Goal: Task Accomplishment & Management: Use online tool/utility

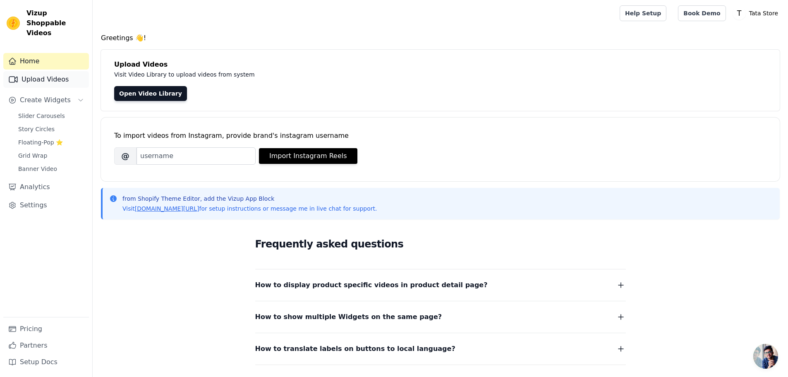
click at [60, 71] on link "Upload Videos" at bounding box center [46, 79] width 86 height 17
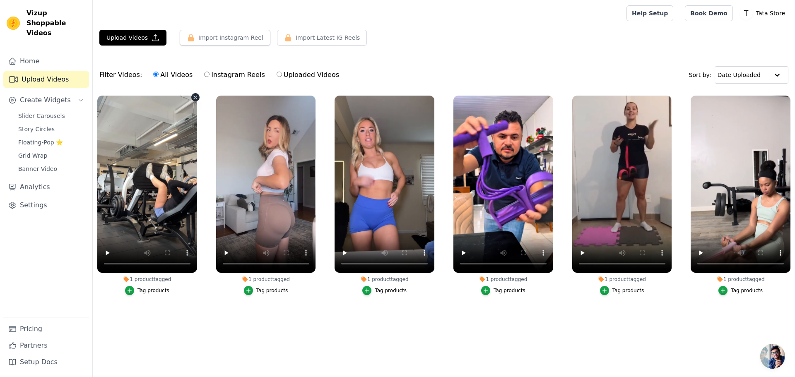
click at [193, 96] on icon "button" at bounding box center [195, 97] width 6 height 6
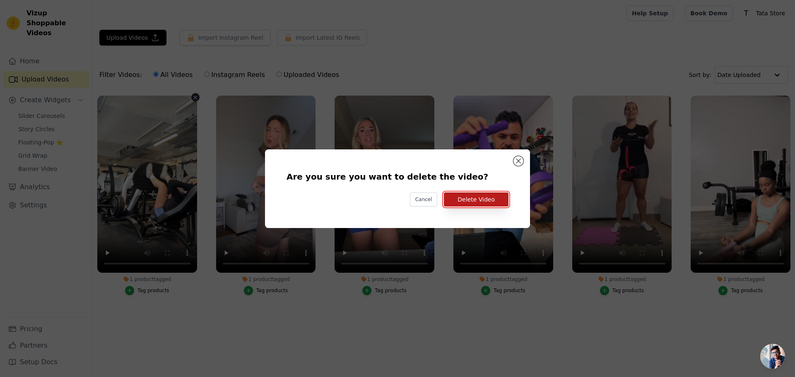
click at [498, 200] on button "Delete Video" at bounding box center [476, 199] width 65 height 14
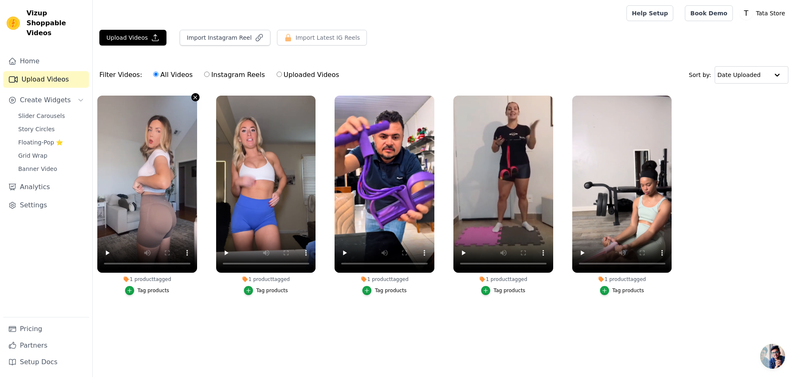
click at [194, 97] on icon "button" at bounding box center [195, 97] width 6 height 6
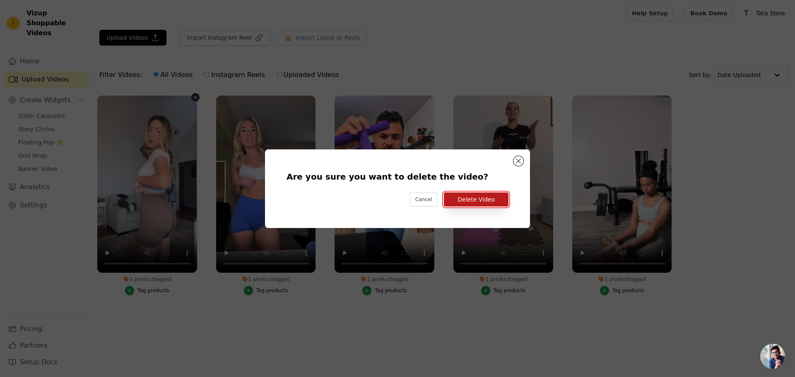
click at [483, 200] on button "Delete Video" at bounding box center [476, 199] width 65 height 14
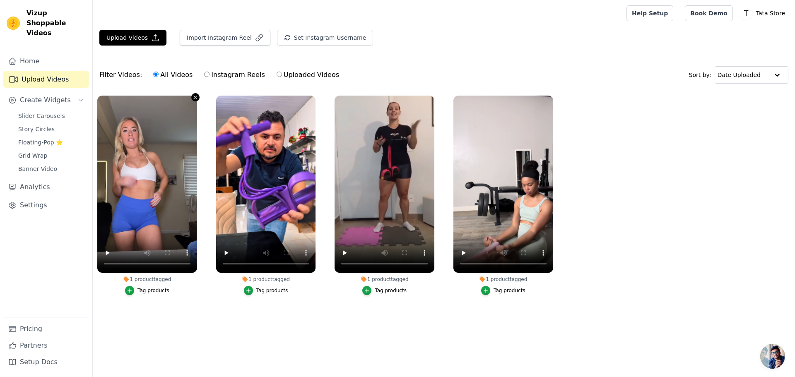
click at [195, 97] on icon "button" at bounding box center [195, 97] width 3 height 3
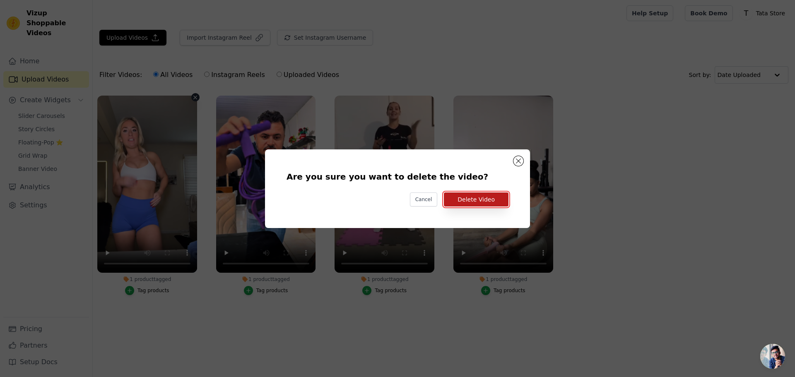
click at [498, 203] on button "Delete Video" at bounding box center [476, 199] width 65 height 14
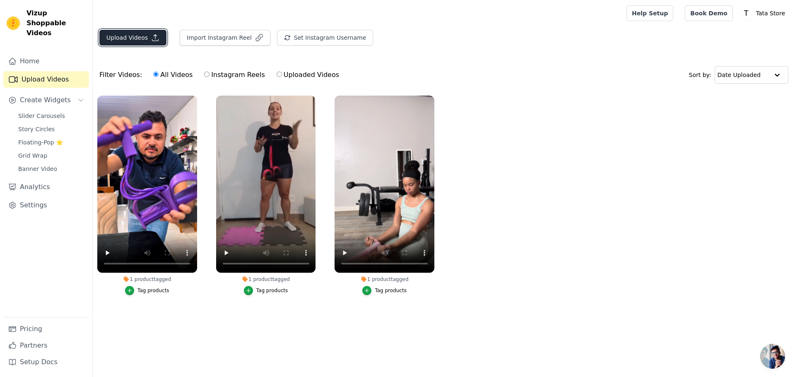
click at [117, 41] on button "Upload Videos" at bounding box center [132, 38] width 67 height 16
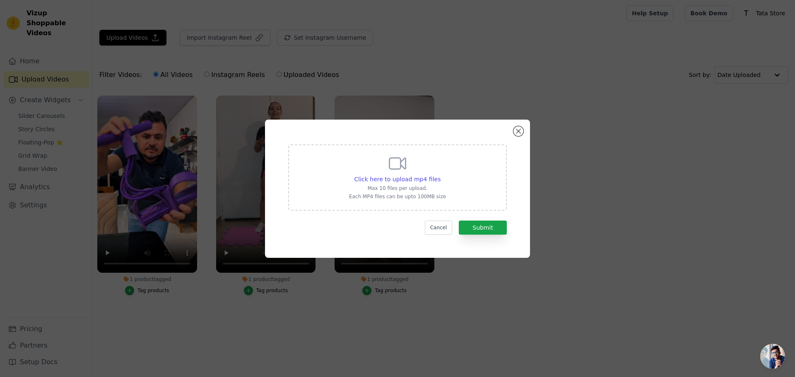
click at [420, 174] on div "Click here to upload mp4 files Max 10 files per upload. Each MP4 files can be u…" at bounding box center [397, 177] width 97 height 46
click at [440, 175] on input "Click here to upload mp4 files Max 10 files per upload. Each MP4 files can be u…" at bounding box center [440, 175] width 0 height 0
type input "C:\fakepath\9432365d4c7edc43e2d1cc2c43c05fc3_720w.mp4"
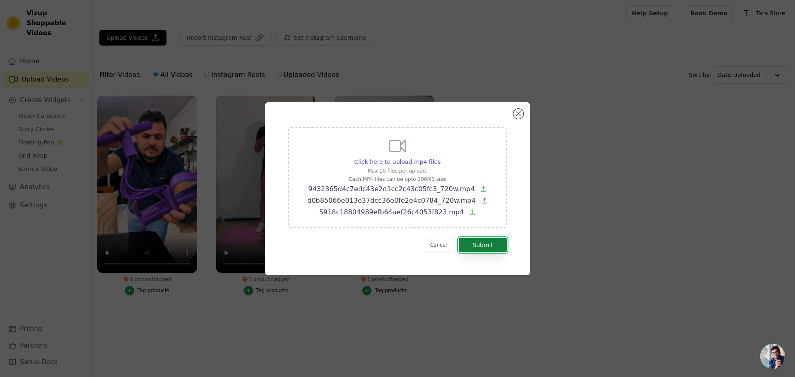
click at [497, 246] on button "Submit" at bounding box center [483, 245] width 48 height 14
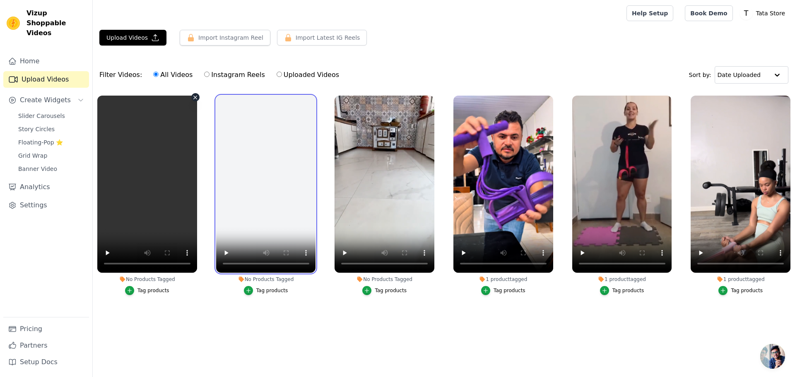
drag, startPoint x: 248, startPoint y: 233, endPoint x: 194, endPoint y: 232, distance: 54.2
click at [194, 232] on ul "No Products Tagged Tag products No Products Tagged Tag products No Products Tag…" at bounding box center [444, 210] width 702 height 238
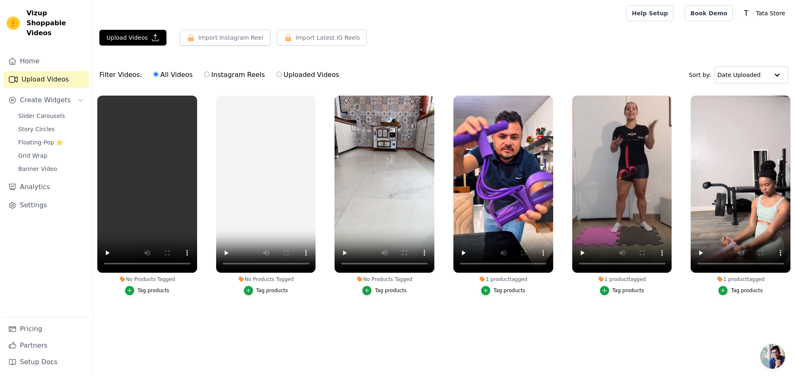
click at [156, 290] on div "Tag products" at bounding box center [153, 290] width 32 height 7
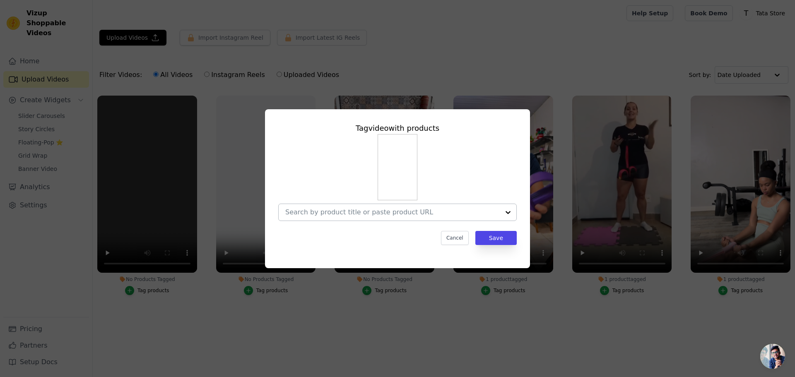
click at [503, 212] on div at bounding box center [507, 212] width 17 height 17
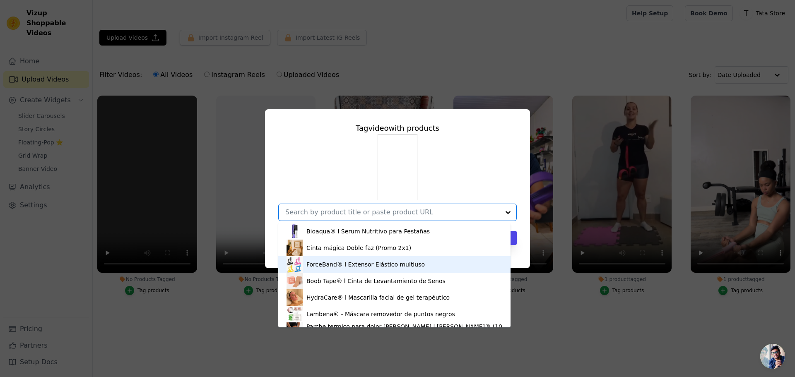
scroll to position [94, 0]
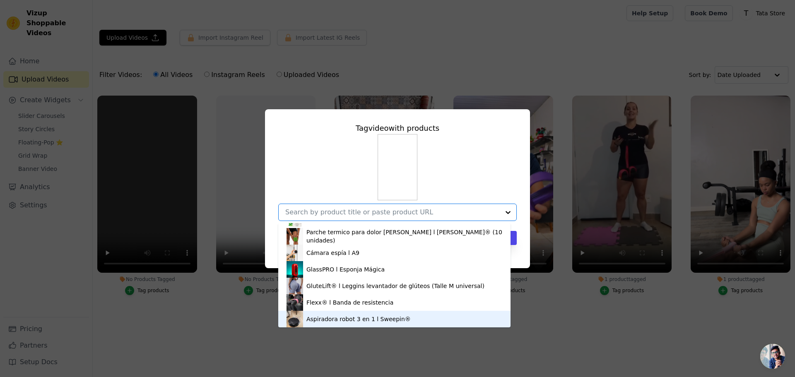
click at [384, 321] on div "Aspiradora robot 3 en 1 l Sweepin®" at bounding box center [358, 319] width 104 height 8
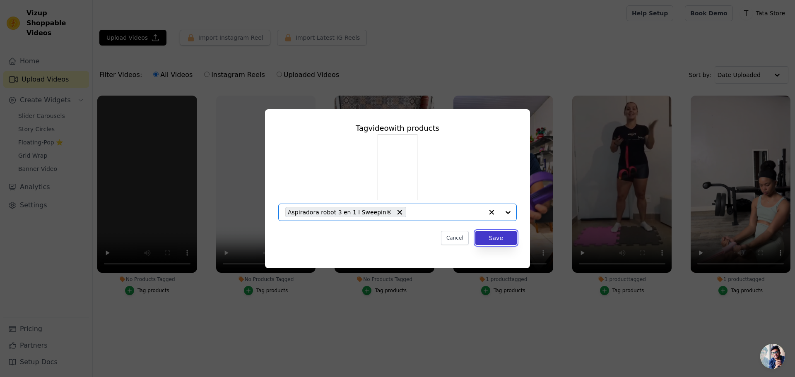
drag, startPoint x: 511, startPoint y: 240, endPoint x: 490, endPoint y: 243, distance: 22.1
click at [510, 240] on button "Save" at bounding box center [495, 238] width 41 height 14
click at [491, 238] on ul "No Products Tagged Tag video with products Aspiradora robot 3 en 1 l Sweepin® C…" at bounding box center [444, 210] width 702 height 238
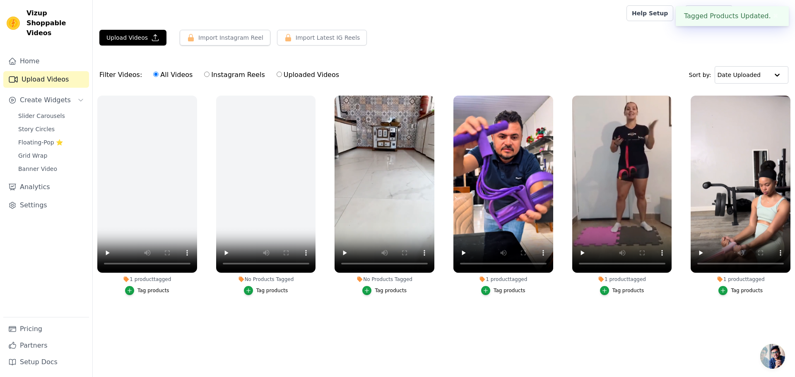
click at [262, 287] on div "Tag products" at bounding box center [272, 290] width 32 height 7
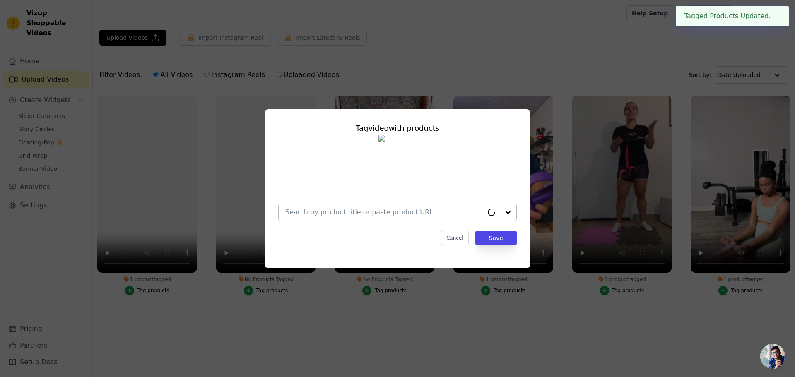
click at [506, 214] on div at bounding box center [499, 212] width 33 height 17
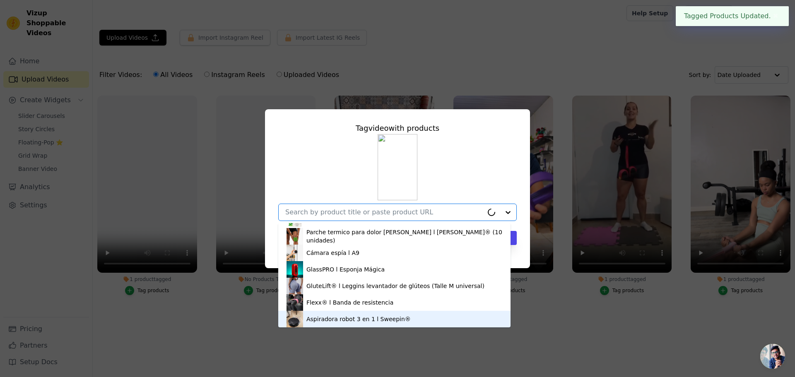
click at [400, 317] on div "Aspiradora robot 3 en 1 l Sweepin®" at bounding box center [394, 319] width 216 height 17
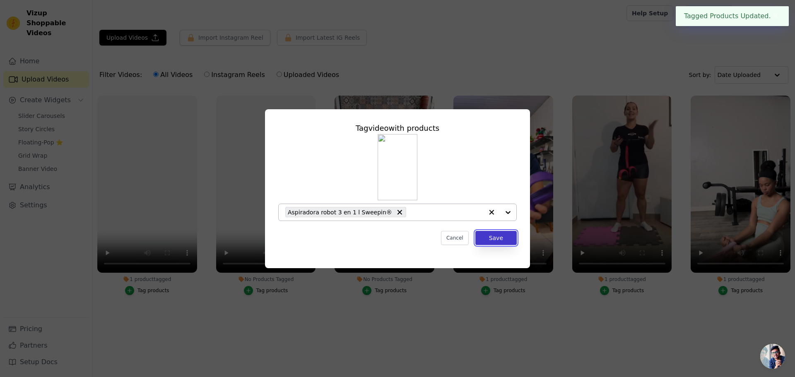
click at [500, 236] on button "Save" at bounding box center [495, 238] width 41 height 14
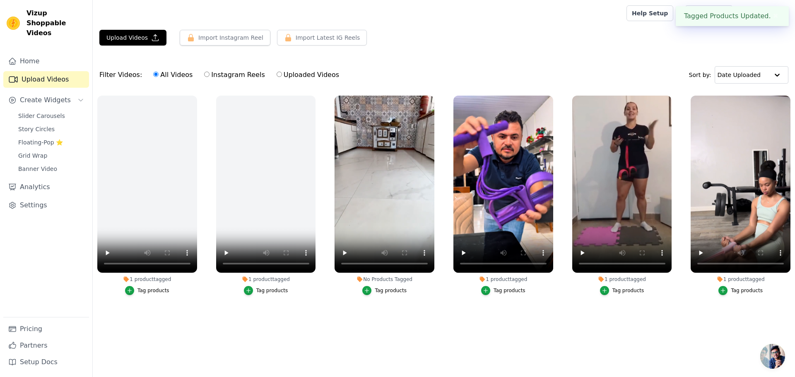
click at [392, 291] on div "Tag products" at bounding box center [391, 290] width 32 height 7
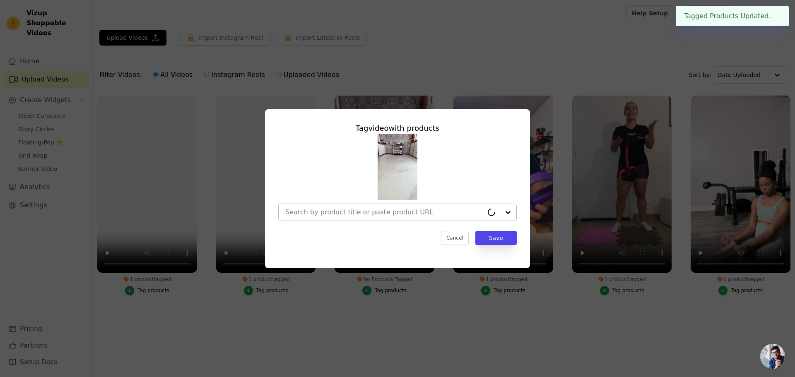
click at [513, 215] on div at bounding box center [499, 212] width 33 height 17
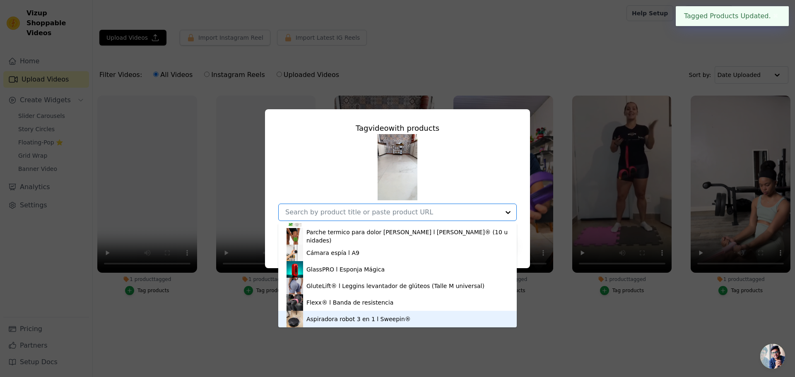
click at [412, 321] on div "Aspiradora robot 3 en 1 l Sweepin®" at bounding box center [397, 319] width 222 height 17
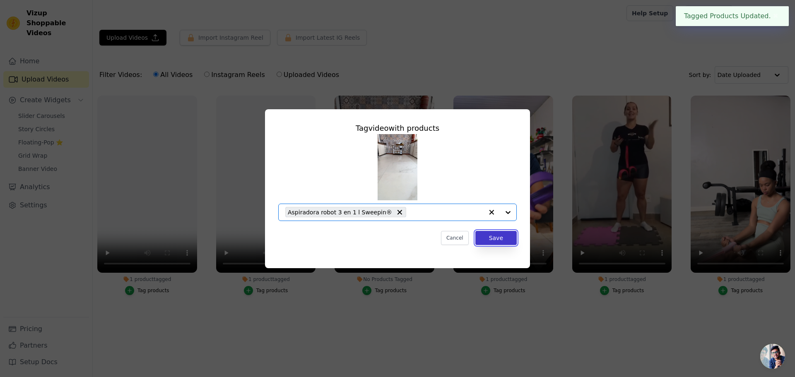
click at [498, 239] on button "Save" at bounding box center [495, 238] width 41 height 14
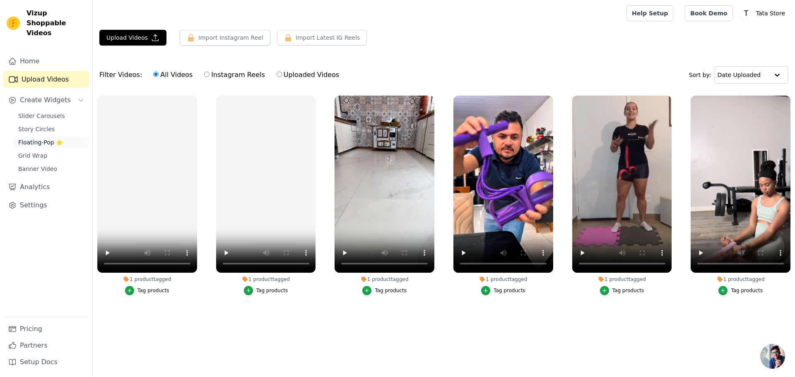
drag, startPoint x: 45, startPoint y: 106, endPoint x: 38, endPoint y: 136, distance: 30.9
click at [45, 112] on span "Slider Carousels" at bounding box center [41, 116] width 47 height 8
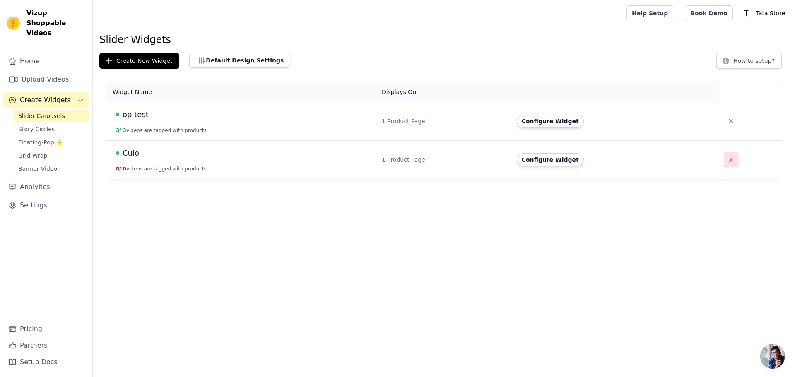
click at [727, 156] on icon "button" at bounding box center [731, 160] width 8 height 8
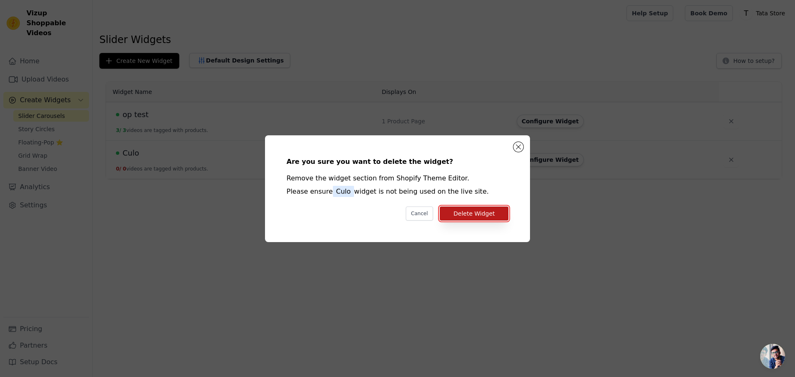
click at [490, 218] on button "Delete Widget" at bounding box center [473, 213] width 69 height 14
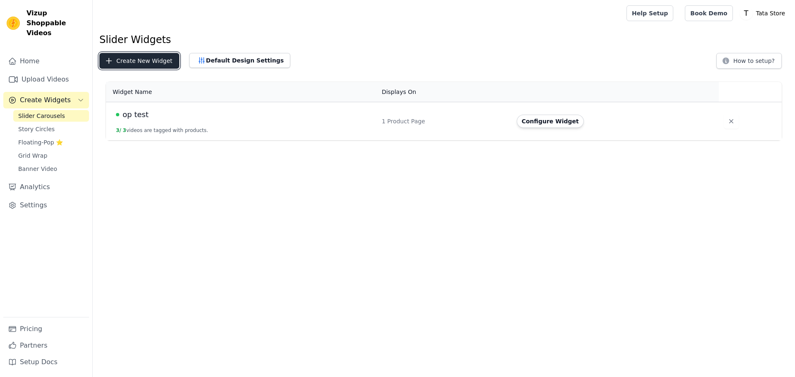
click at [158, 62] on button "Create New Widget" at bounding box center [139, 61] width 80 height 16
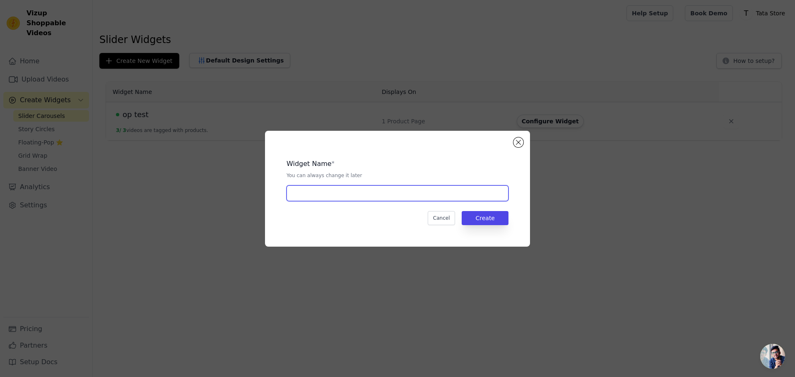
click at [424, 197] on input "text" at bounding box center [397, 193] width 222 height 16
type input "a"
type input "Robot"
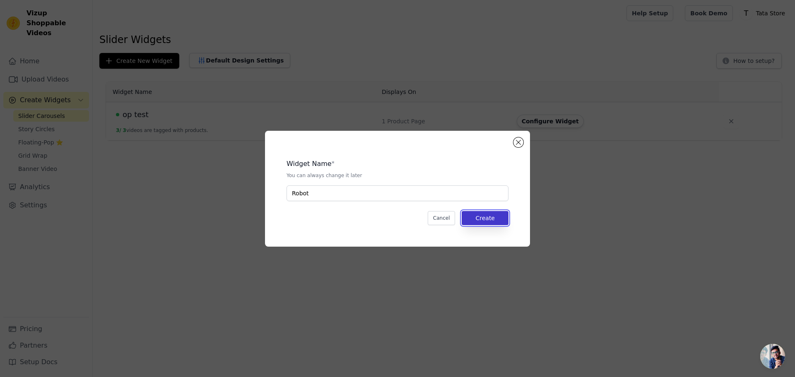
click at [488, 216] on button "Create" at bounding box center [484, 218] width 47 height 14
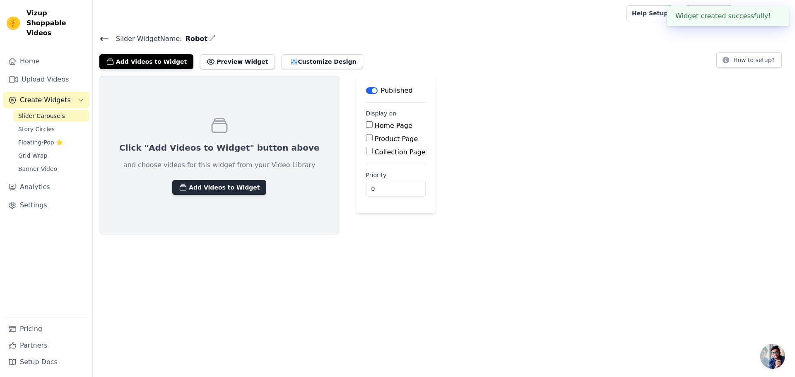
click at [213, 185] on button "Add Videos to Widget" at bounding box center [219, 187] width 94 height 15
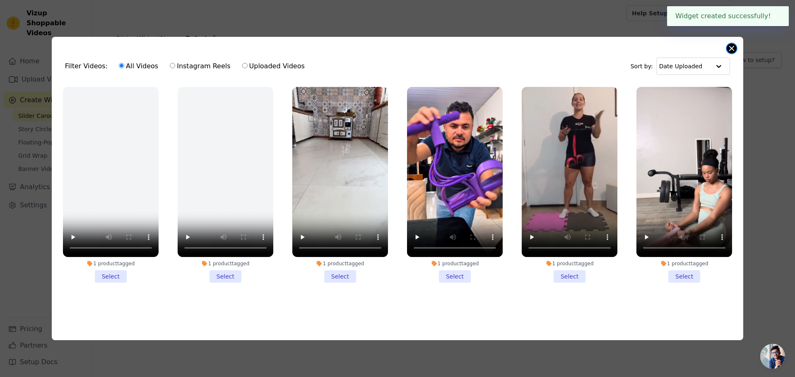
click at [732, 44] on button "Close modal" at bounding box center [731, 48] width 10 height 10
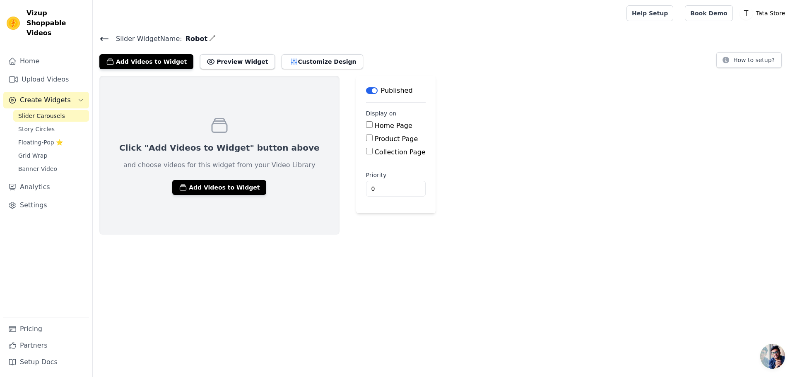
click at [366, 138] on input "Product Page" at bounding box center [369, 137] width 7 height 7
checkbox input "true"
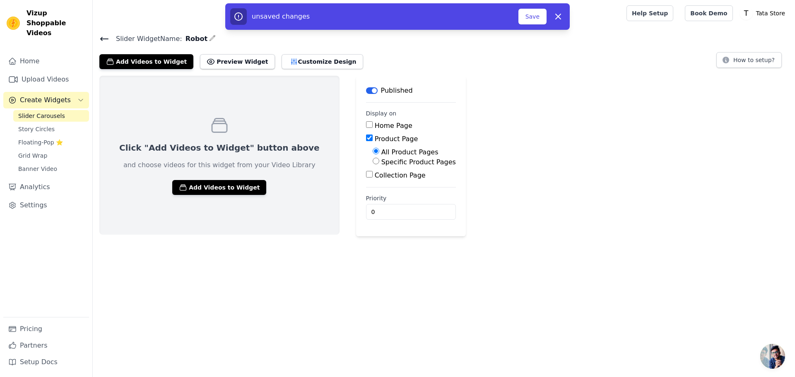
click at [372, 162] on input "Specific Product Pages" at bounding box center [375, 161] width 7 height 7
radio input "true"
click at [372, 178] on button "Select Products" at bounding box center [399, 181] width 55 height 14
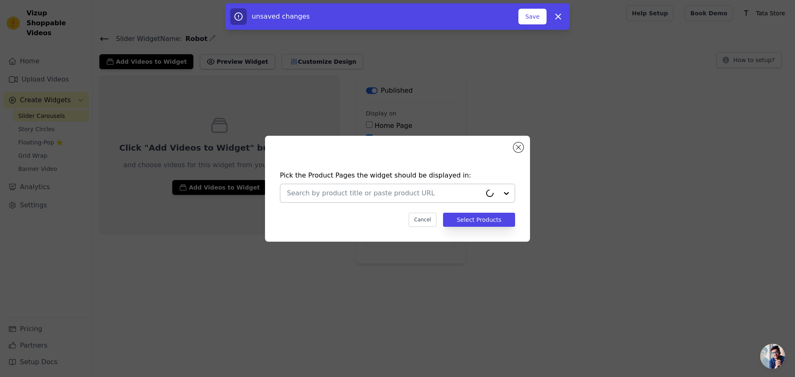
click at [426, 194] on input "text" at bounding box center [384, 193] width 194 height 10
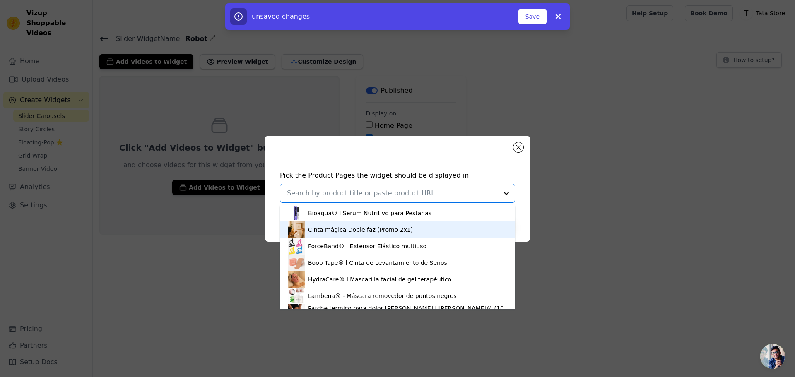
scroll to position [97, 0]
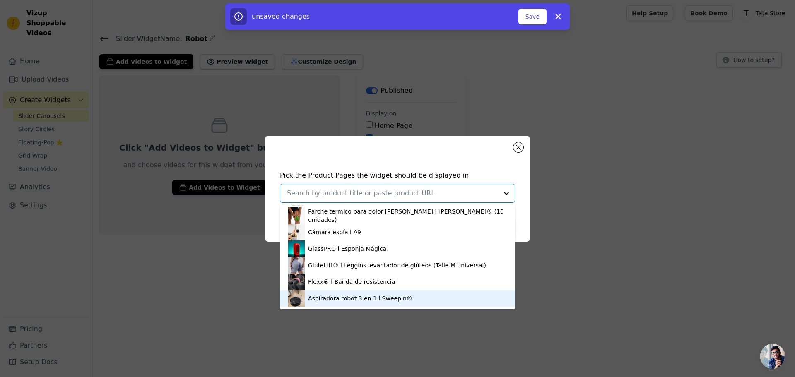
click at [425, 304] on div "Aspiradora robot 3 en 1 l Sweepin®" at bounding box center [397, 298] width 218 height 17
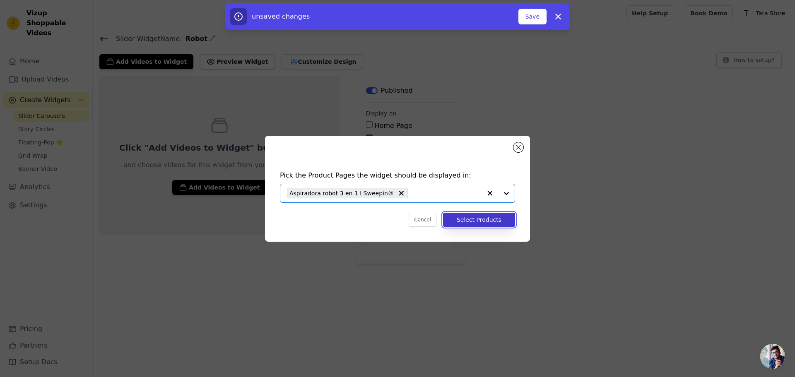
click at [485, 221] on button "Select Products" at bounding box center [479, 220] width 72 height 14
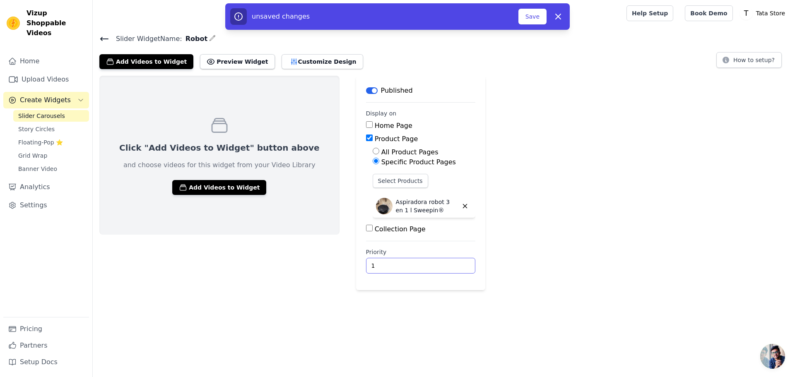
click at [424, 262] on input "1" at bounding box center [420, 266] width 109 height 16
click at [424, 262] on input "2" at bounding box center [420, 266] width 109 height 16
type input "3"
click at [424, 262] on input "3" at bounding box center [420, 266] width 109 height 16
click at [503, 260] on div "Click "Add Videos to Widget" button above and choose videos for this widget fro…" at bounding box center [444, 183] width 702 height 214
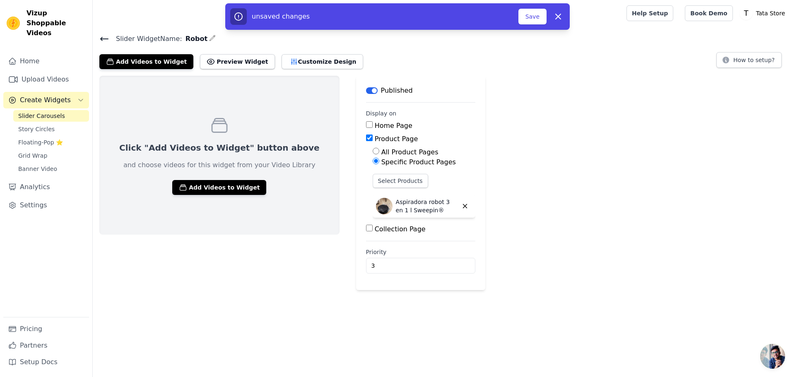
click at [198, 174] on div "Click "Add Videos to Widget" button above and choose videos for this widget fro…" at bounding box center [219, 155] width 240 height 159
click at [201, 187] on button "Add Videos to Widget" at bounding box center [219, 187] width 94 height 15
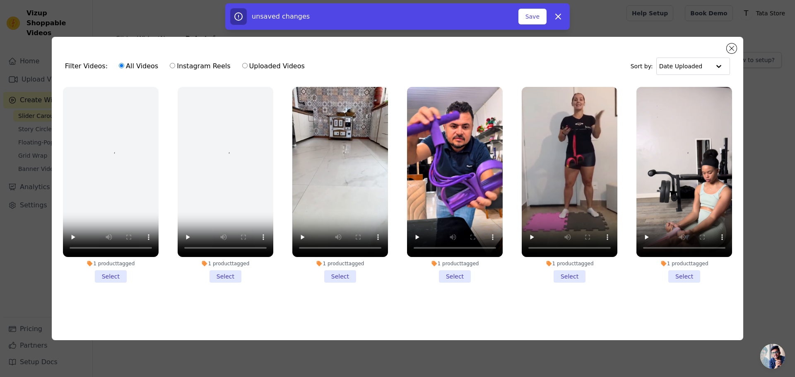
click at [222, 276] on li "1 product tagged Select" at bounding box center [226, 185] width 96 height 196
click at [0, 0] on input "1 product tagged Select" at bounding box center [0, 0] width 0 height 0
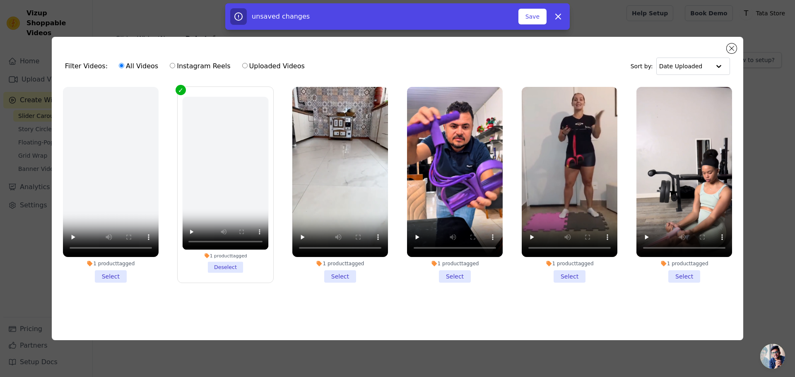
click at [112, 277] on li "1 product tagged Select" at bounding box center [111, 185] width 96 height 196
click at [0, 0] on input "1 product tagged Select" at bounding box center [0, 0] width 0 height 0
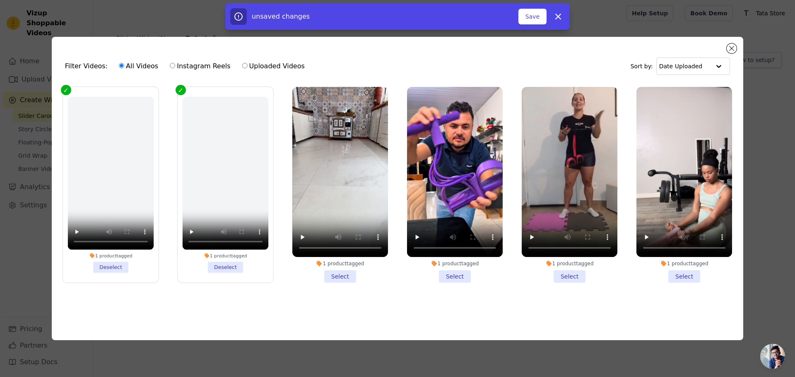
click at [337, 279] on li "1 product tagged Select" at bounding box center [340, 185] width 96 height 196
click at [0, 0] on input "1 product tagged Select" at bounding box center [0, 0] width 0 height 0
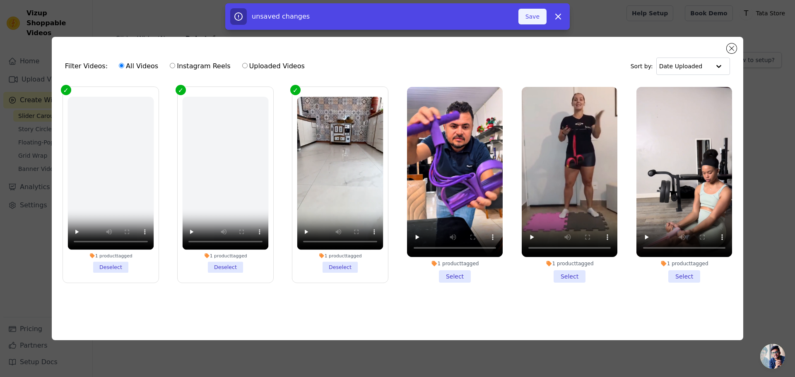
click at [536, 14] on button "Save" at bounding box center [532, 17] width 28 height 16
click at [516, 12] on button "Add To Widget" at bounding box center [518, 17] width 55 height 16
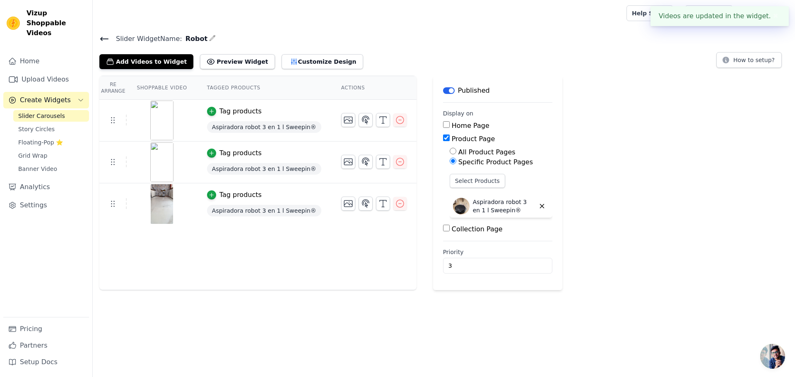
drag, startPoint x: 774, startPoint y: 18, endPoint x: 725, endPoint y: 10, distance: 49.0
click at [774, 18] on button "✖" at bounding box center [776, 16] width 10 height 10
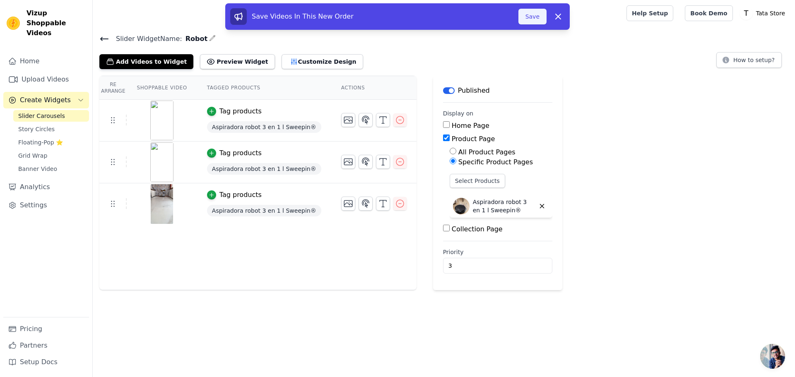
click at [533, 12] on button "Save" at bounding box center [532, 17] width 28 height 16
